Goal: Information Seeking & Learning: Find specific page/section

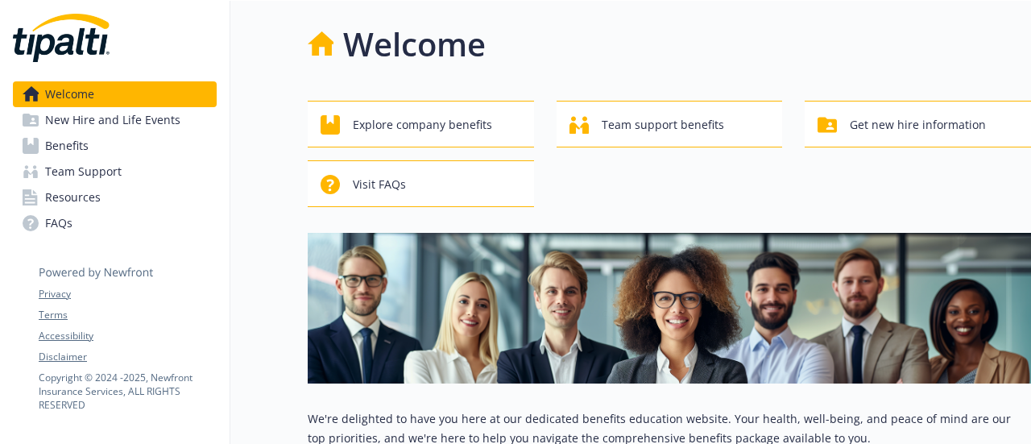
click at [150, 214] on link "FAQs" at bounding box center [115, 223] width 204 height 26
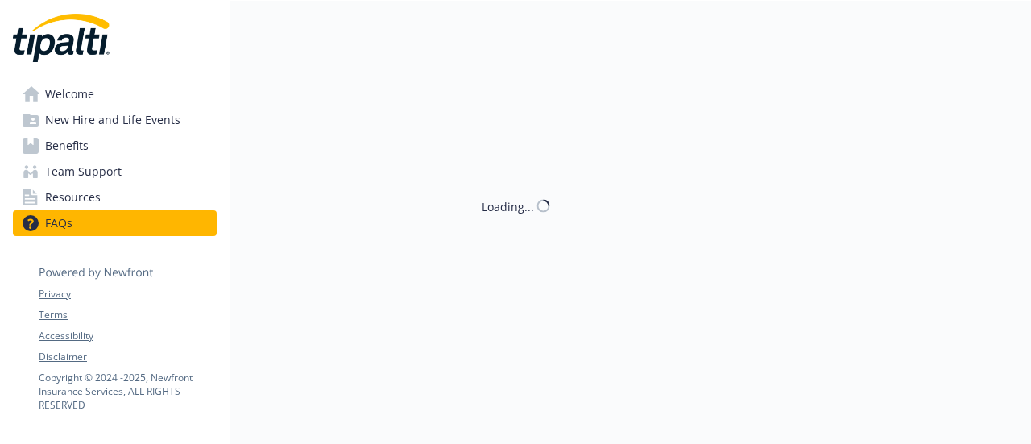
click at [151, 201] on link "Resources" at bounding box center [115, 198] width 204 height 26
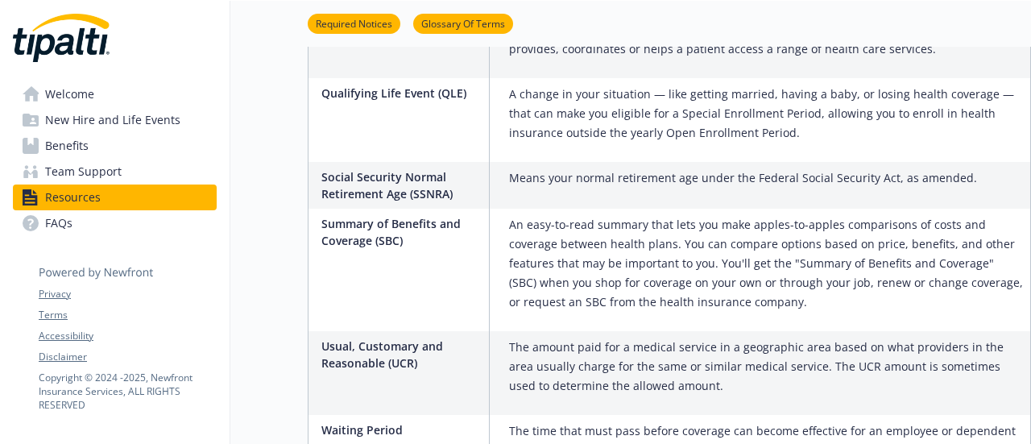
scroll to position [2615, 0]
